Goal: Task Accomplishment & Management: Manage account settings

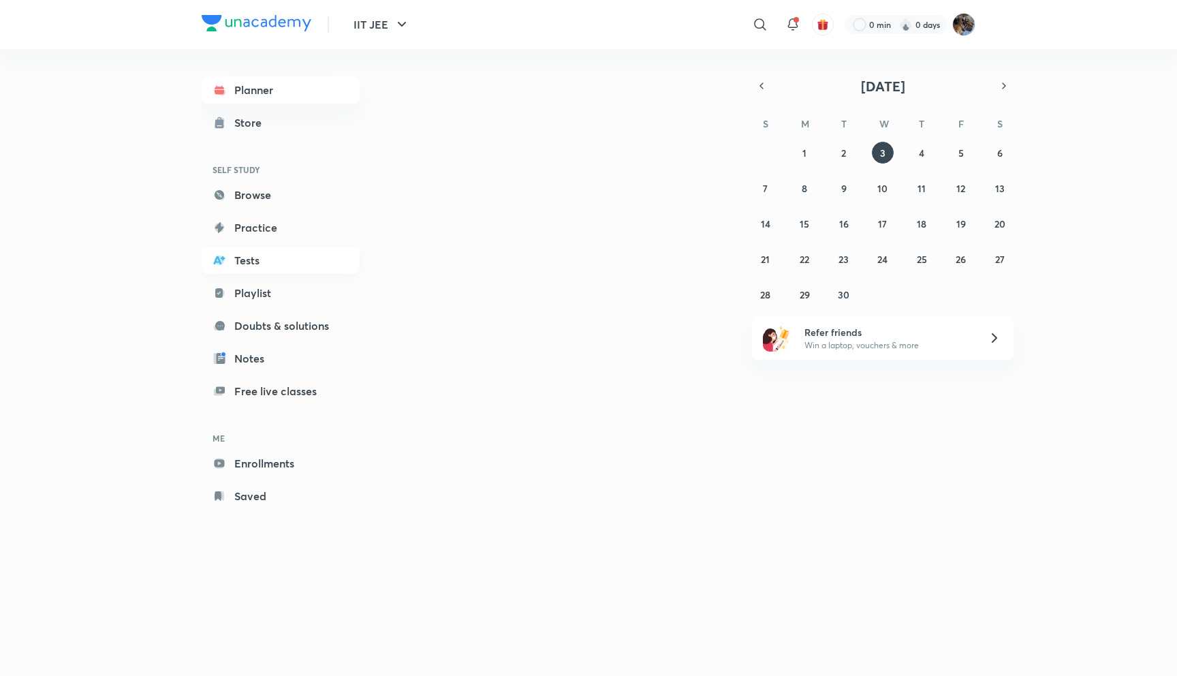
click at [244, 266] on link "Tests" at bounding box center [281, 260] width 158 height 27
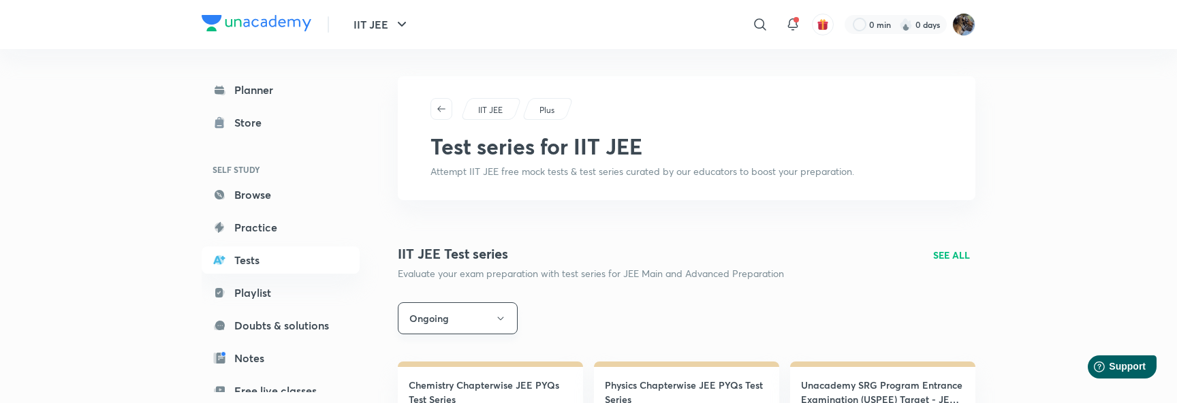
click at [478, 323] on button "Ongoing" at bounding box center [458, 319] width 120 height 32
click at [437, 383] on span "Upcoming" at bounding box center [458, 380] width 102 height 14
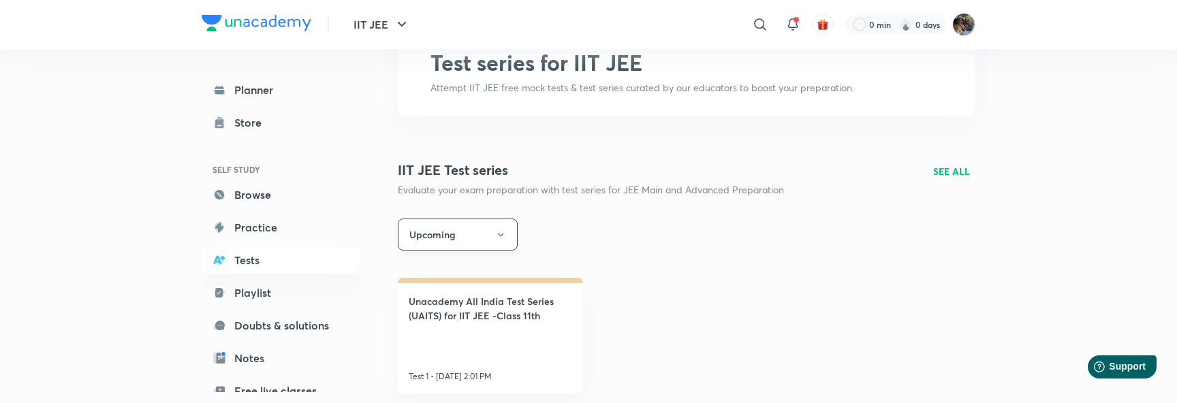
scroll to position [113, 0]
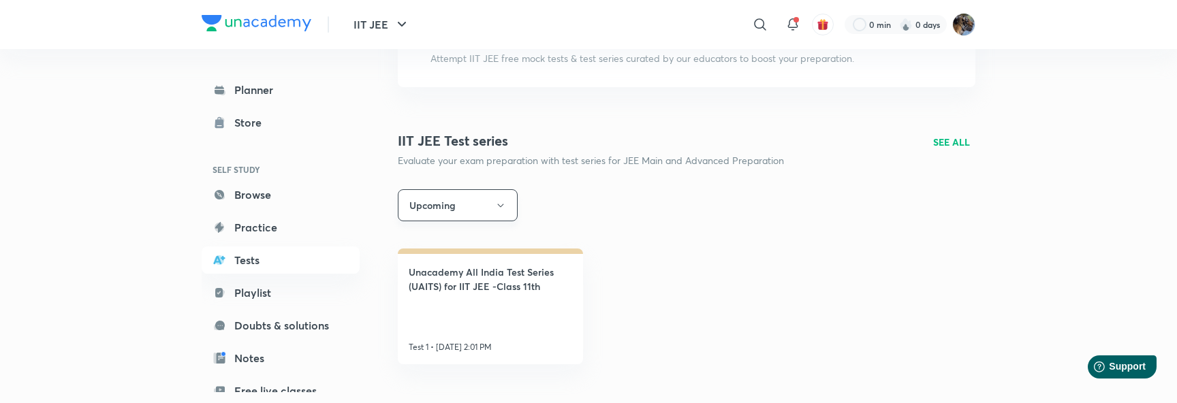
click at [448, 207] on button "Upcoming" at bounding box center [458, 205] width 120 height 32
click at [446, 270] on span "Ongoing" at bounding box center [458, 272] width 102 height 14
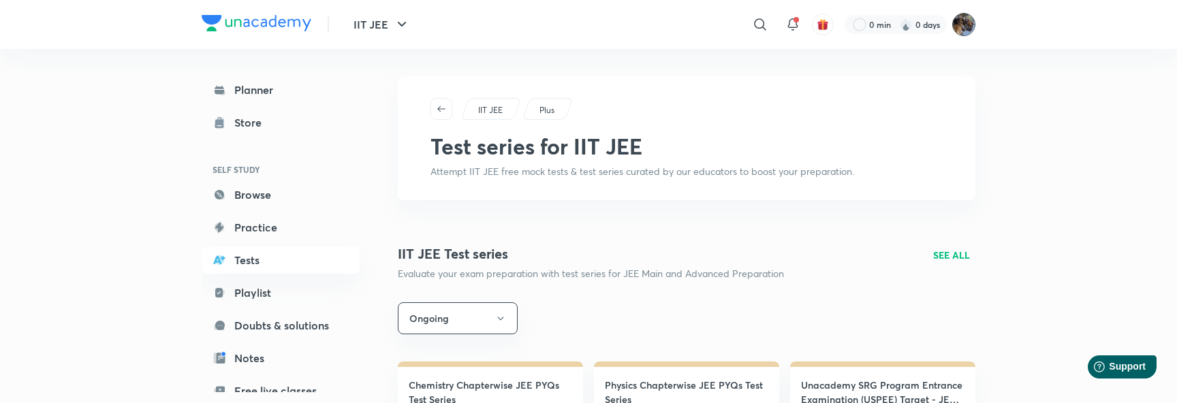
click at [968, 21] on img at bounding box center [964, 24] width 23 height 23
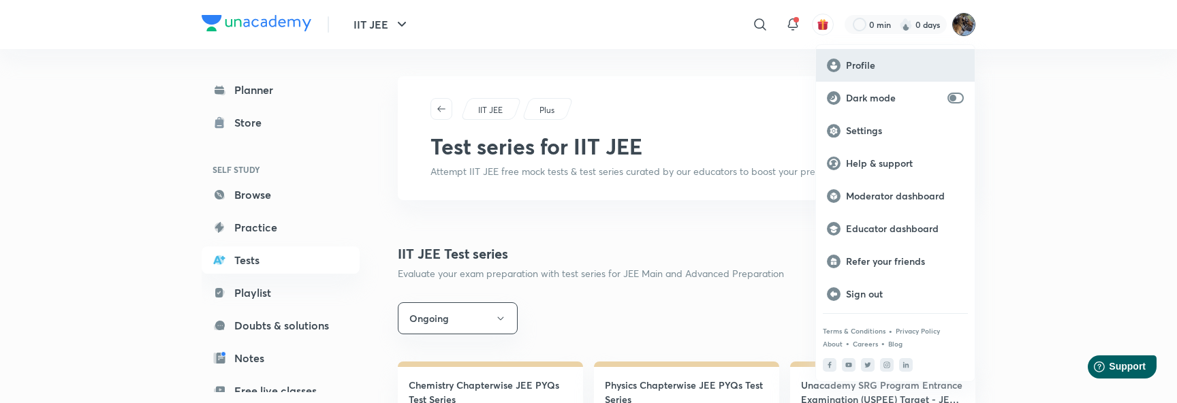
click at [893, 59] on p "Profile" at bounding box center [905, 65] width 118 height 12
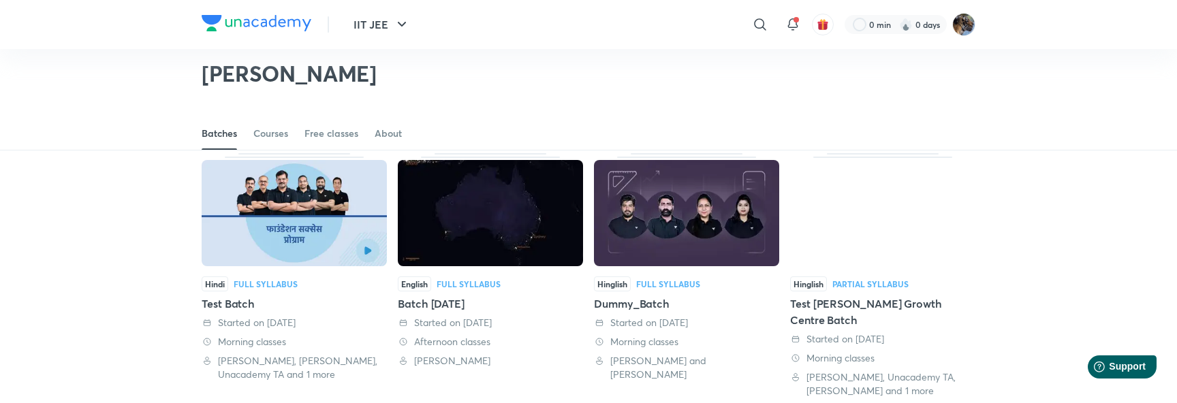
scroll to position [52, 0]
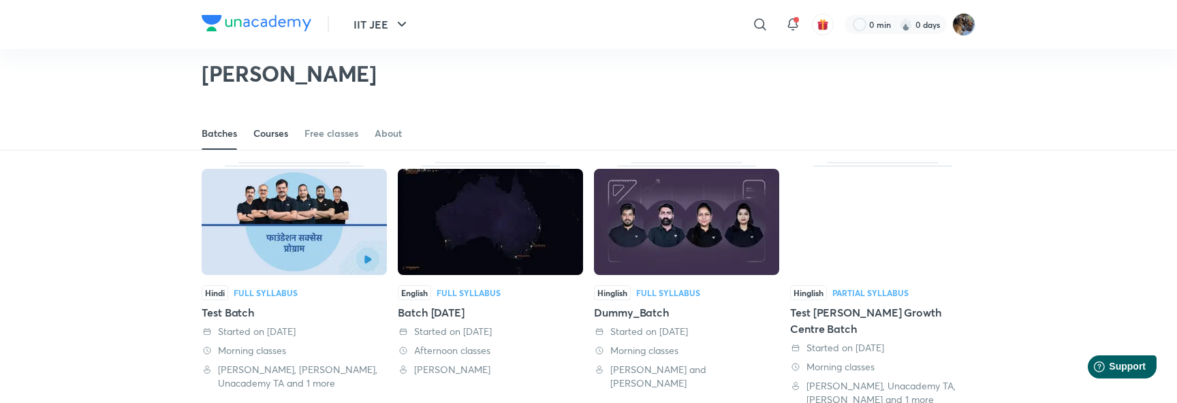
click at [275, 136] on div "Courses" at bounding box center [270, 134] width 35 height 14
click at [946, 28] on div "0 min 0 days" at bounding box center [896, 24] width 102 height 19
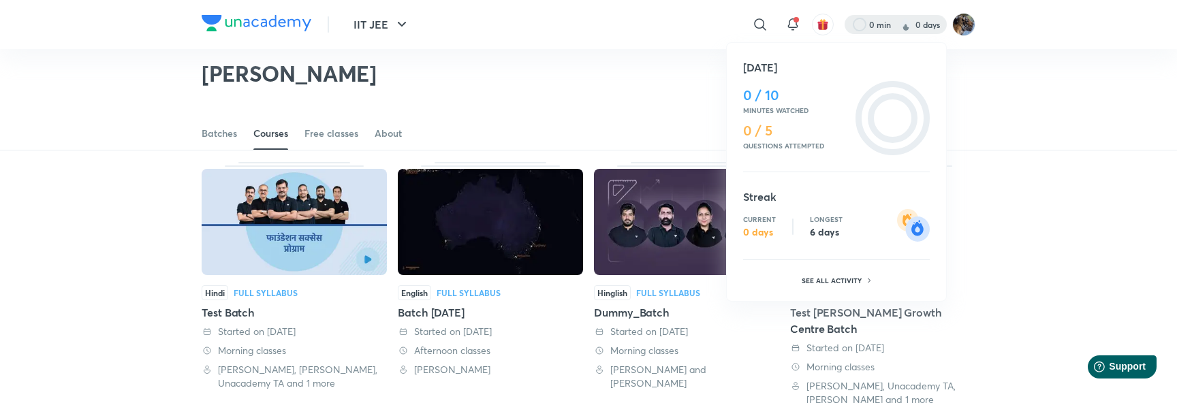
click at [965, 27] on div at bounding box center [588, 201] width 1177 height 403
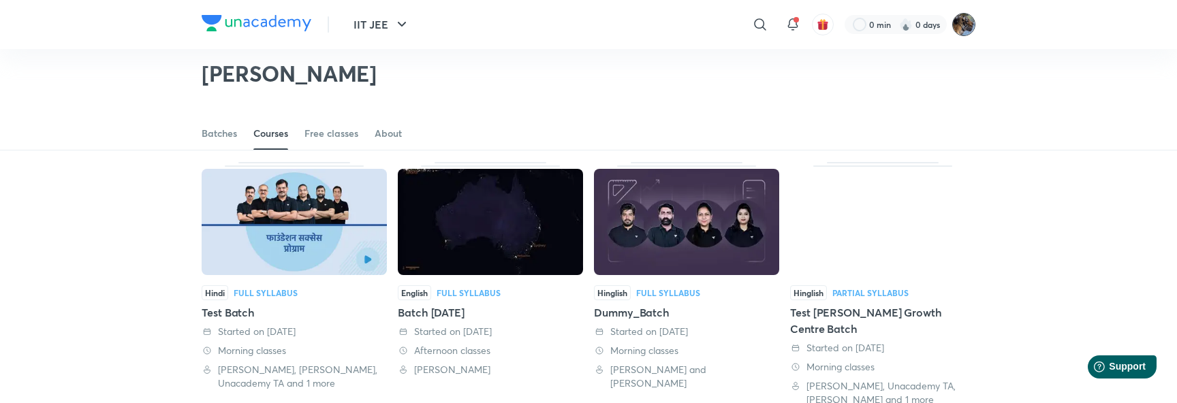
click at [965, 28] on img at bounding box center [964, 24] width 23 height 23
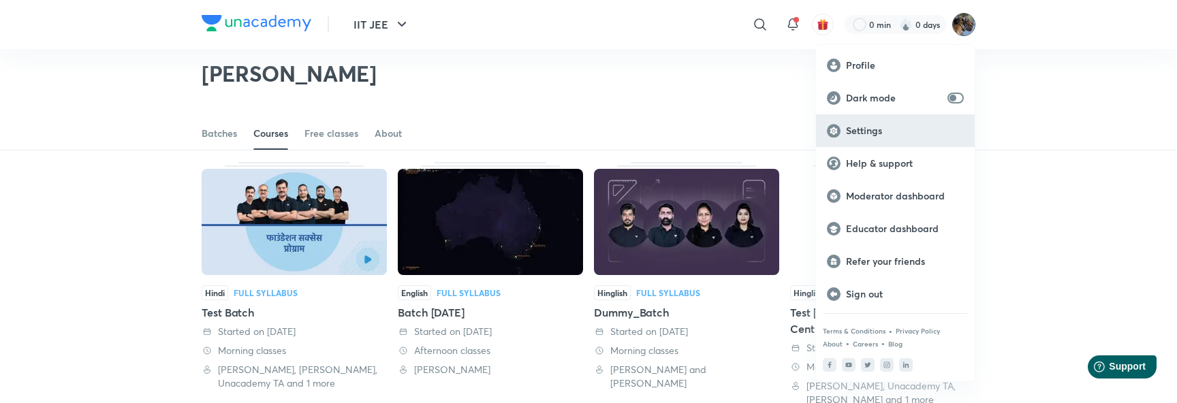
click at [871, 130] on p "Settings" at bounding box center [905, 131] width 118 height 12
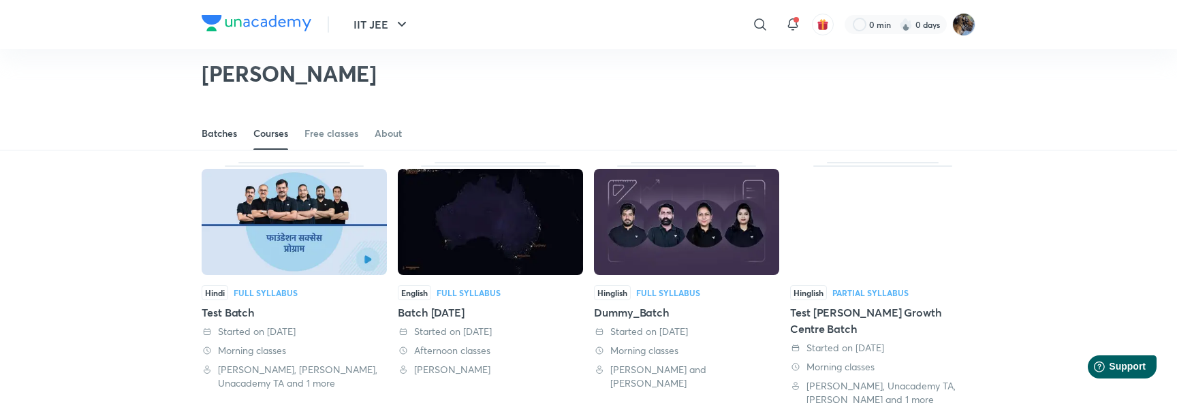
click at [216, 125] on link "Batches" at bounding box center [219, 133] width 35 height 33
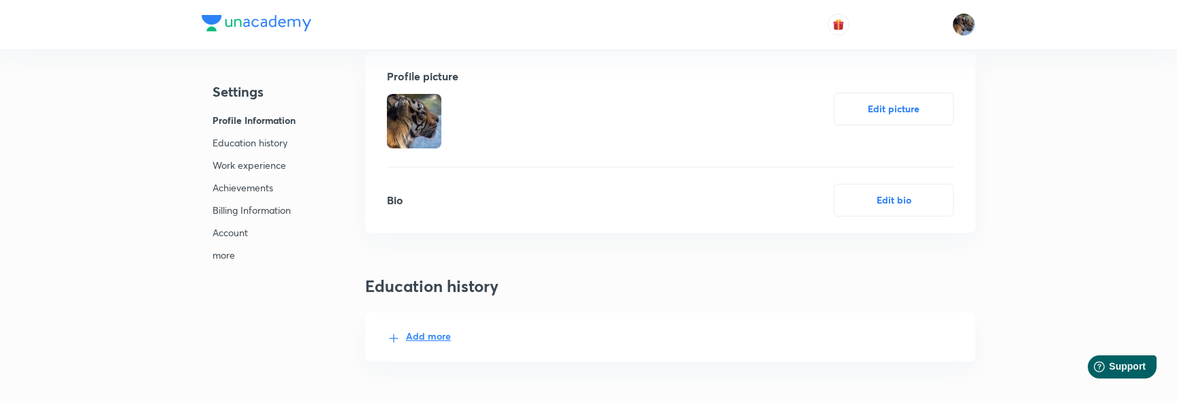
click at [400, 18] on div at bounding box center [589, 24] width 774 height 49
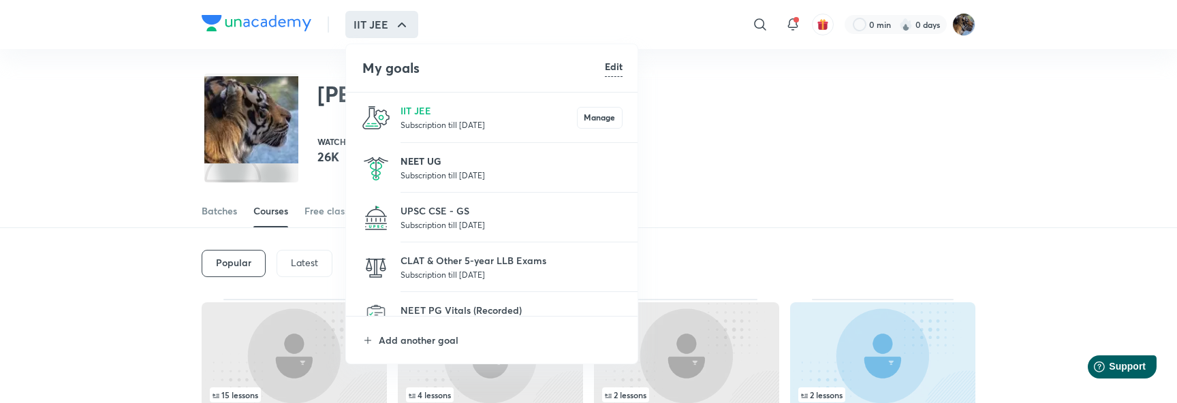
click at [416, 164] on p "NEET UG" at bounding box center [512, 161] width 222 height 14
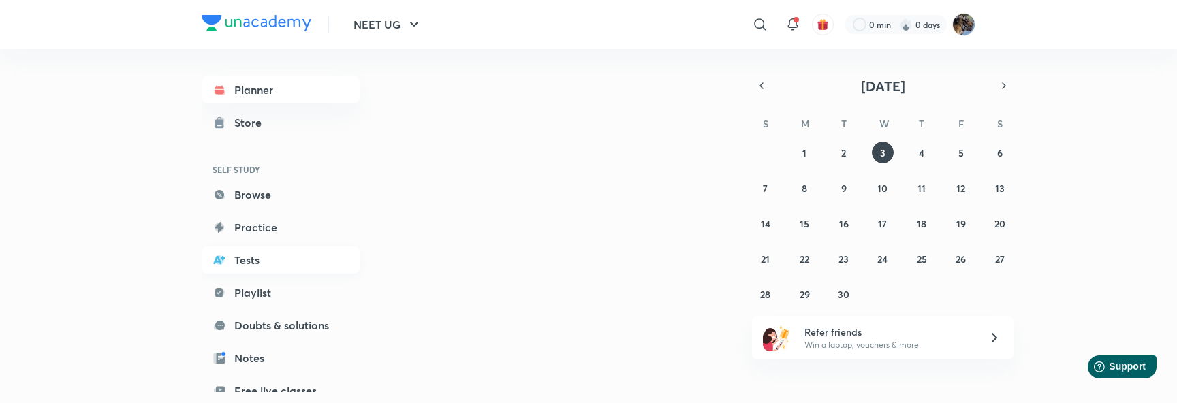
click at [260, 253] on link "Tests" at bounding box center [281, 260] width 158 height 27
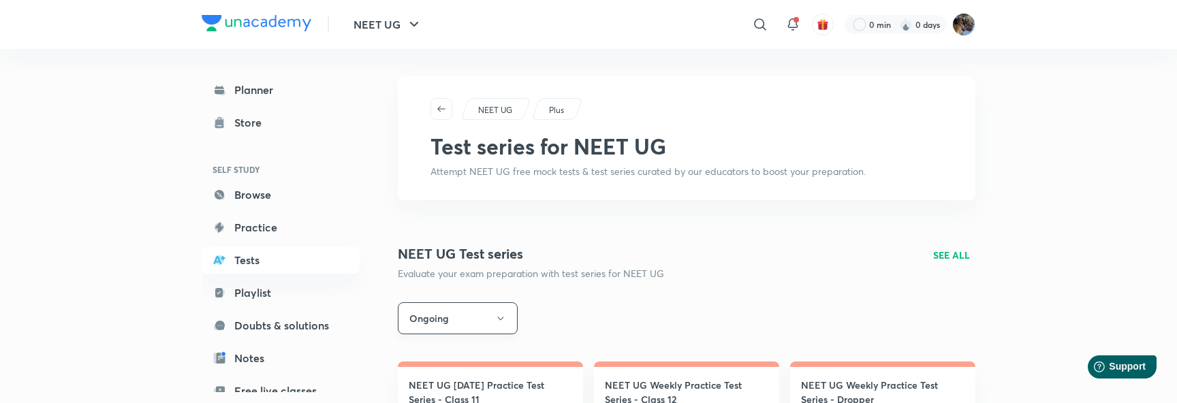
click at [458, 326] on button "Ongoing" at bounding box center [458, 319] width 120 height 32
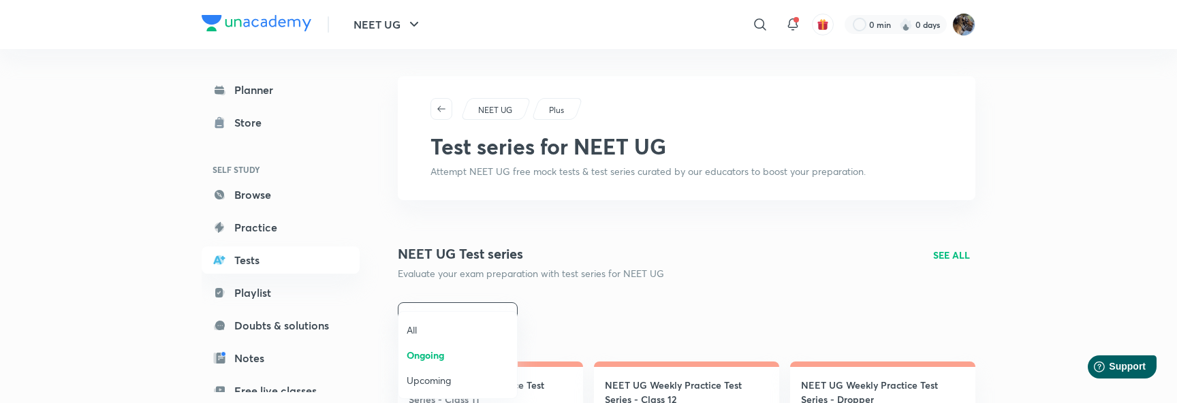
click at [454, 375] on span "Upcoming" at bounding box center [458, 380] width 102 height 14
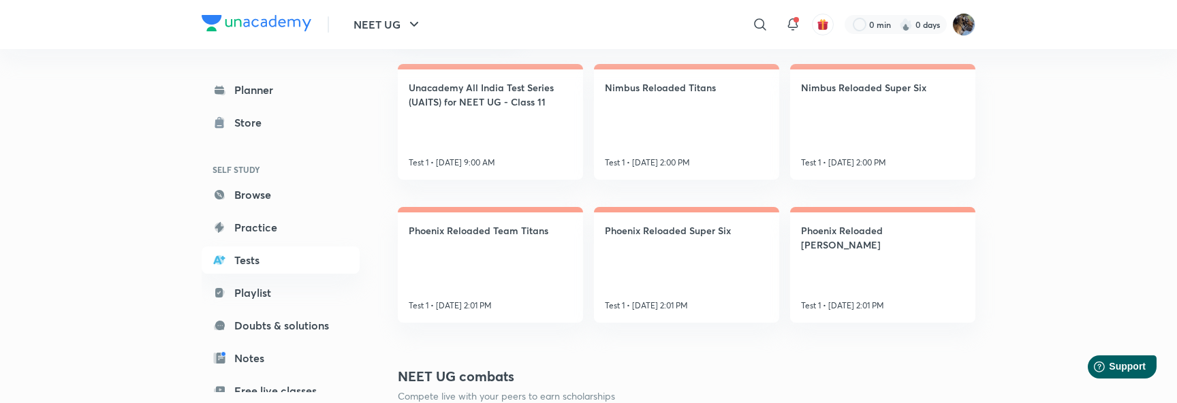
scroll to position [281, 0]
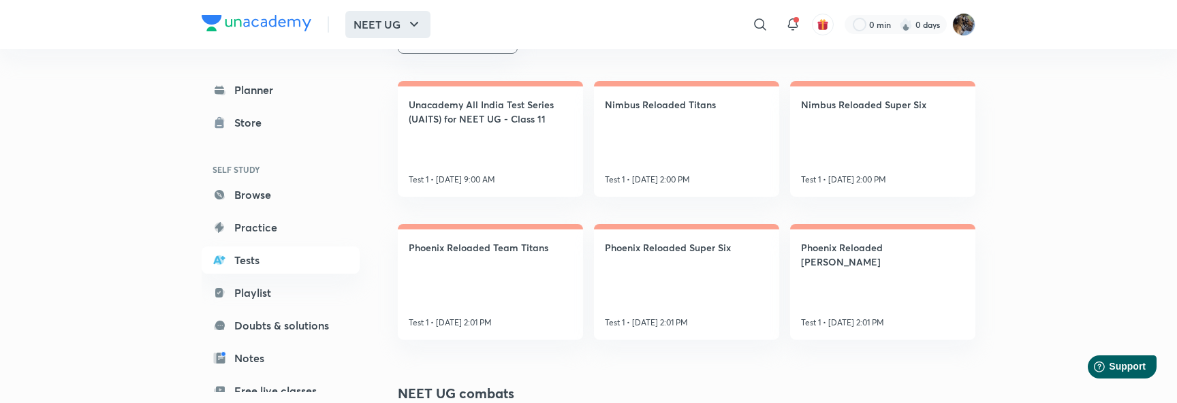
click at [381, 33] on button "NEET UG" at bounding box center [387, 24] width 85 height 27
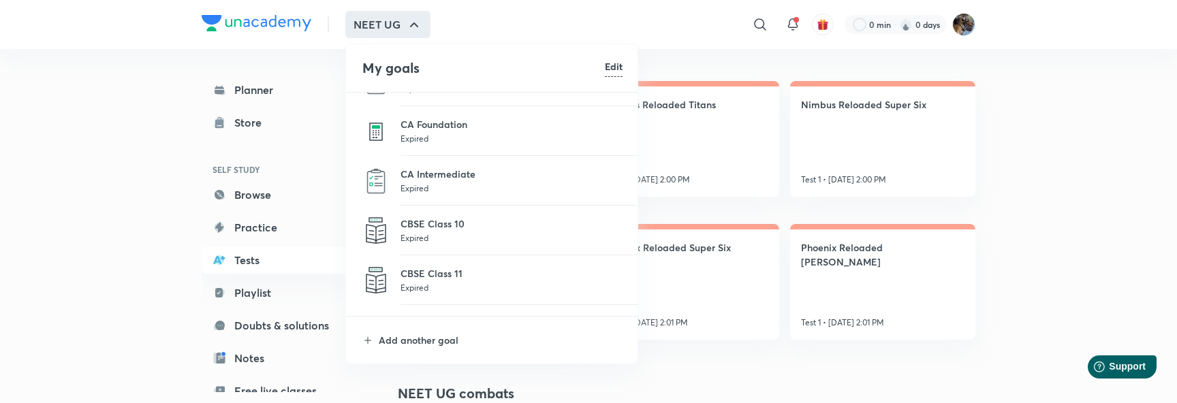
scroll to position [679, 0]
click at [423, 340] on p "Add another goal" at bounding box center [501, 340] width 244 height 14
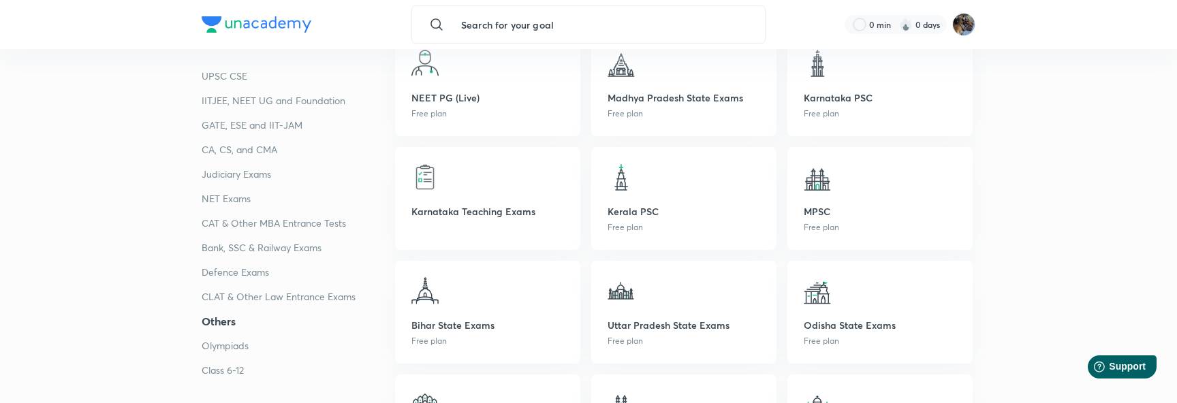
scroll to position [3524, 0]
click at [641, 218] on div "Kerala PSC Free plan" at bounding box center [683, 197] width 185 height 103
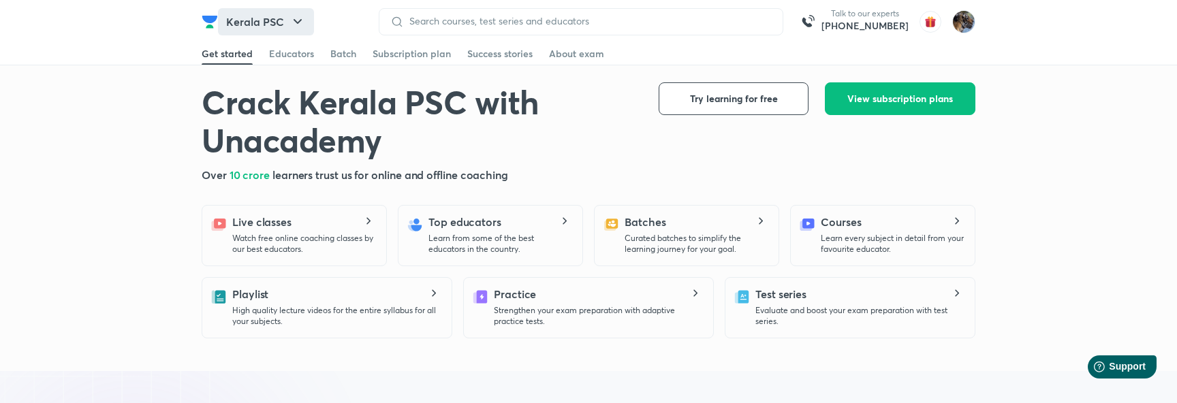
click at [285, 21] on button "Kerala PSC" at bounding box center [266, 21] width 96 height 27
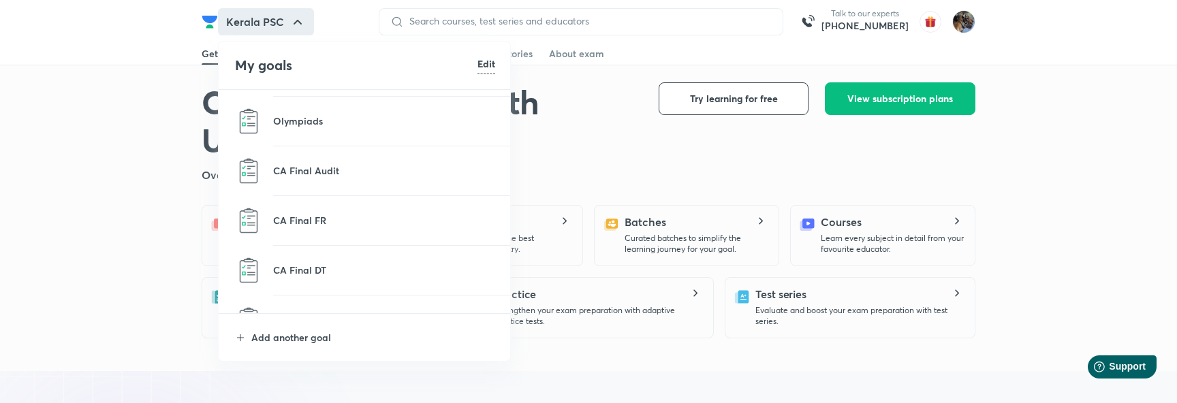
scroll to position [3905, 0]
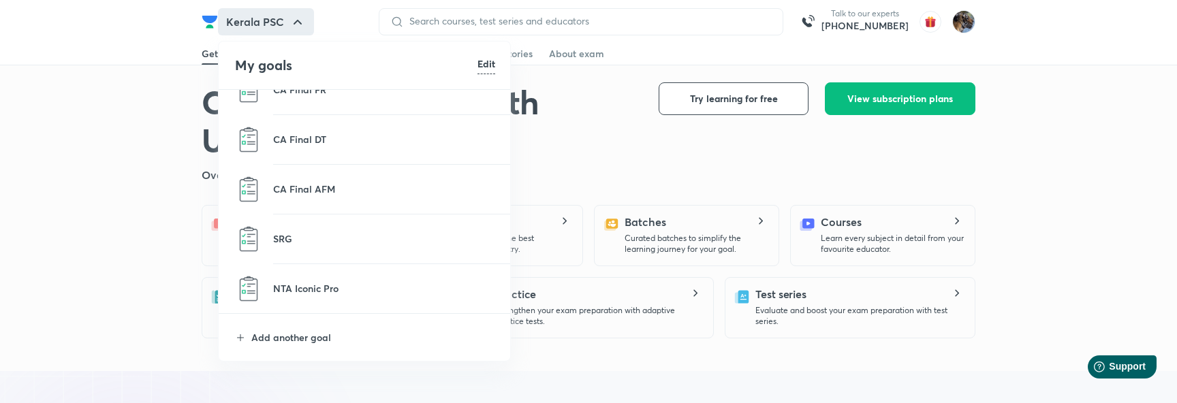
click at [303, 328] on li "Add another goal" at bounding box center [365, 337] width 293 height 47
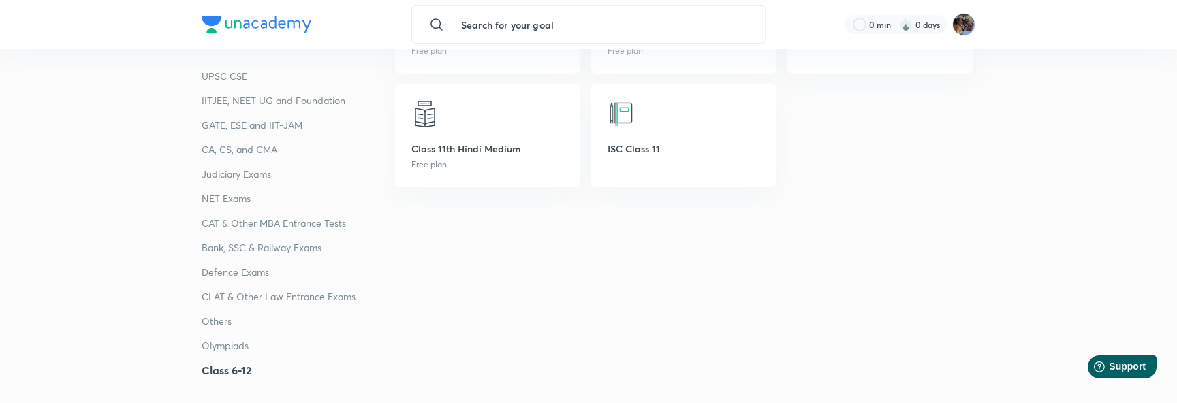
scroll to position [4808, 0]
click at [221, 343] on p "Olympiads" at bounding box center [299, 346] width 194 height 16
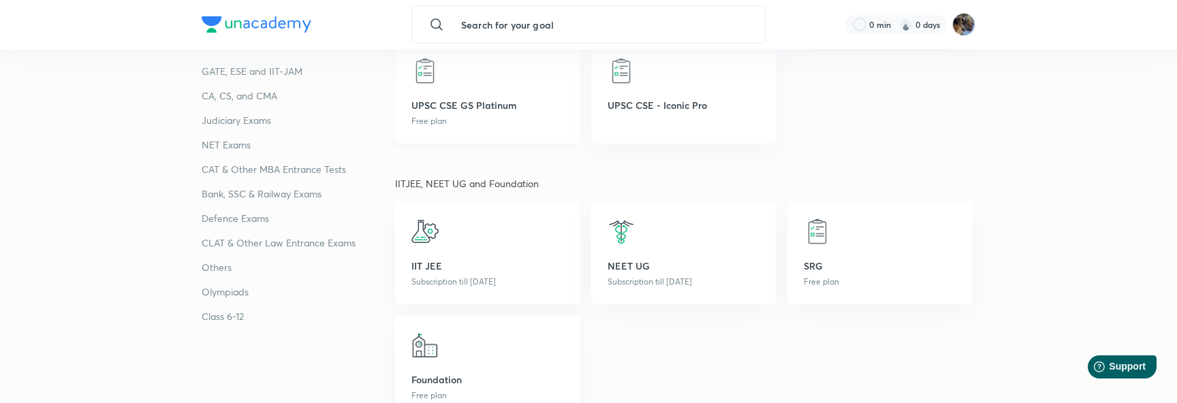
scroll to position [405, 0]
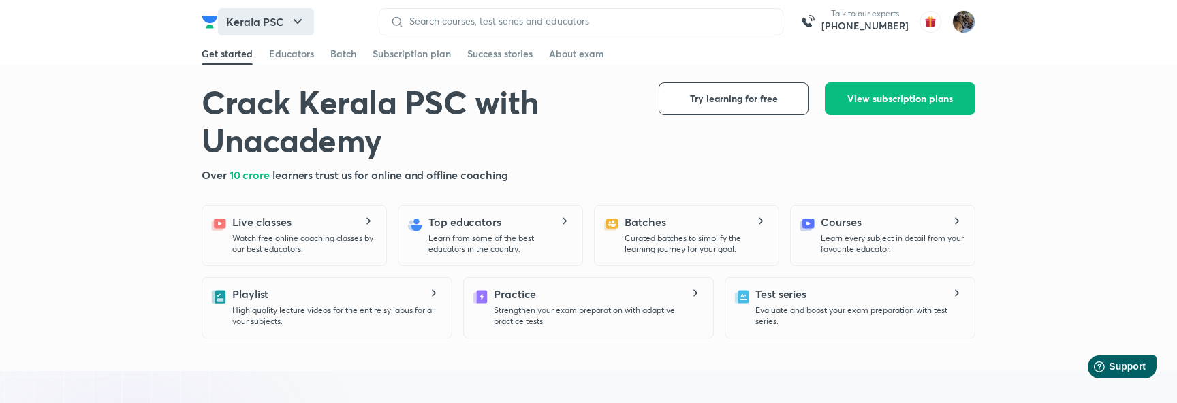
click at [292, 28] on icon "button" at bounding box center [298, 22] width 16 height 16
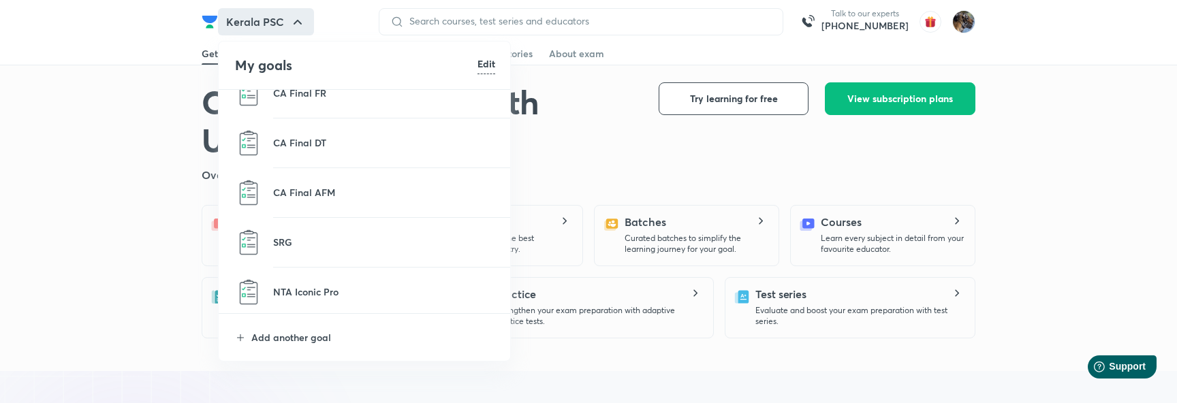
scroll to position [3905, 0]
